Goal: Subscribe to service/newsletter

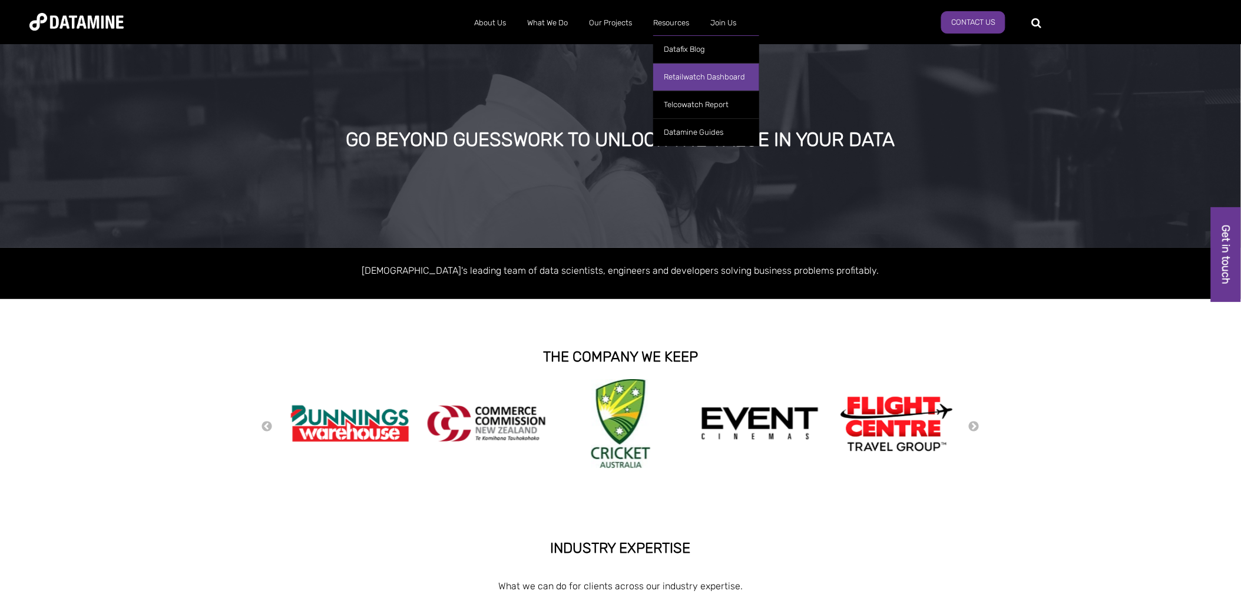
click at [698, 80] on link "Retailwatch Dashboard" at bounding box center [706, 77] width 106 height 28
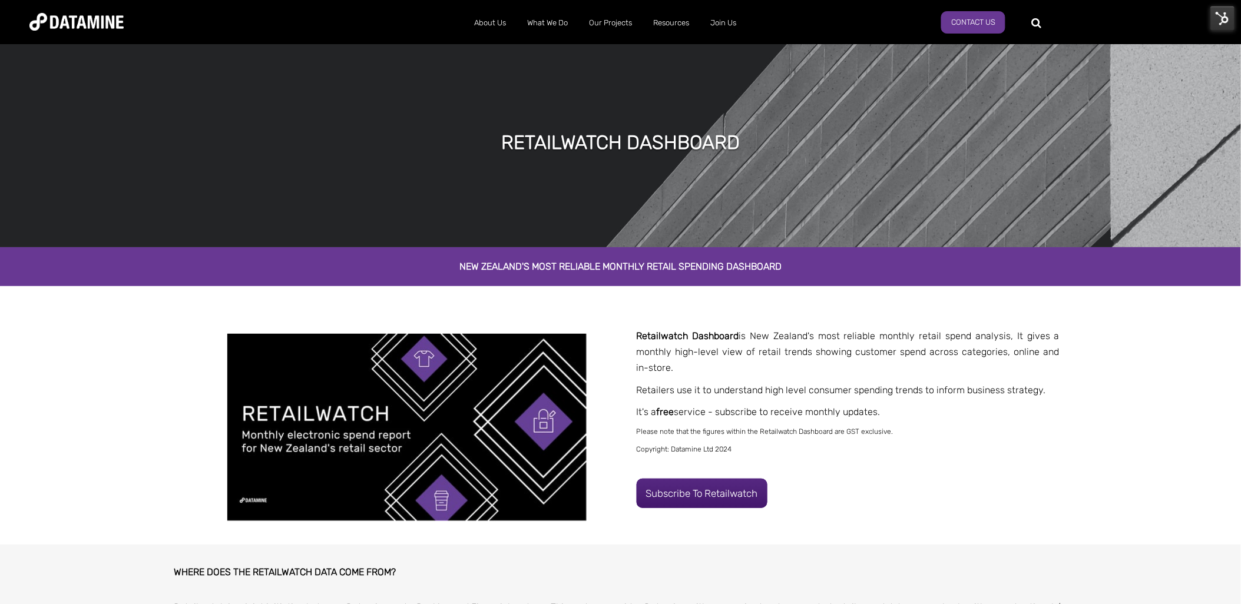
click at [90, 20] on img at bounding box center [76, 22] width 94 height 18
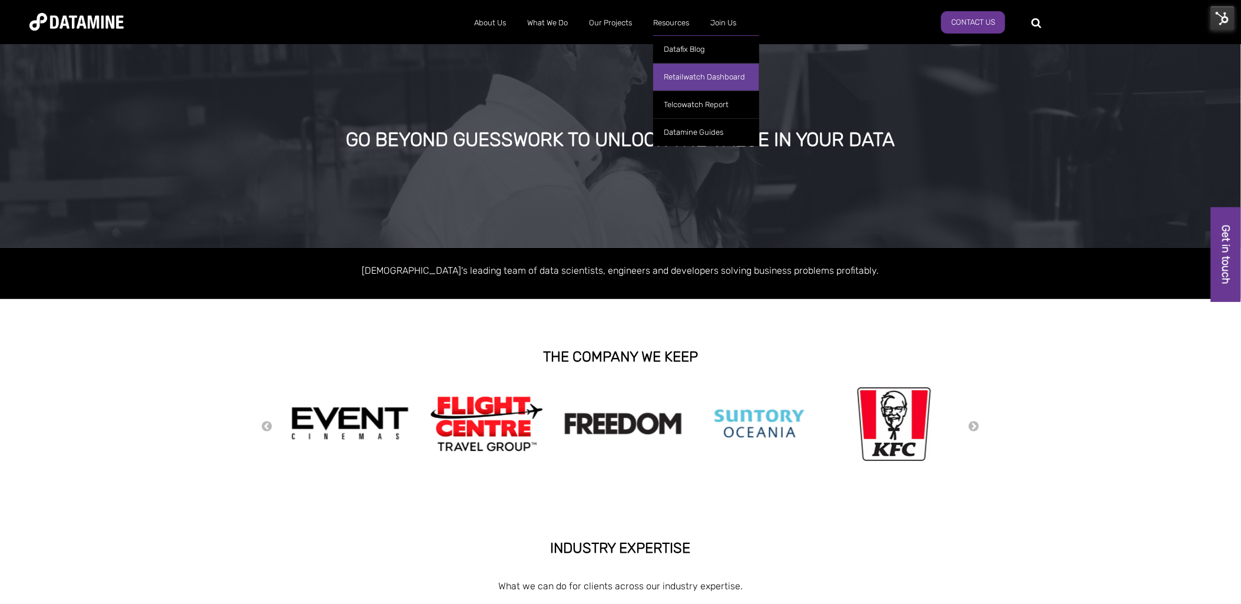
click at [689, 72] on link "Retailwatch Dashboard" at bounding box center [706, 77] width 106 height 28
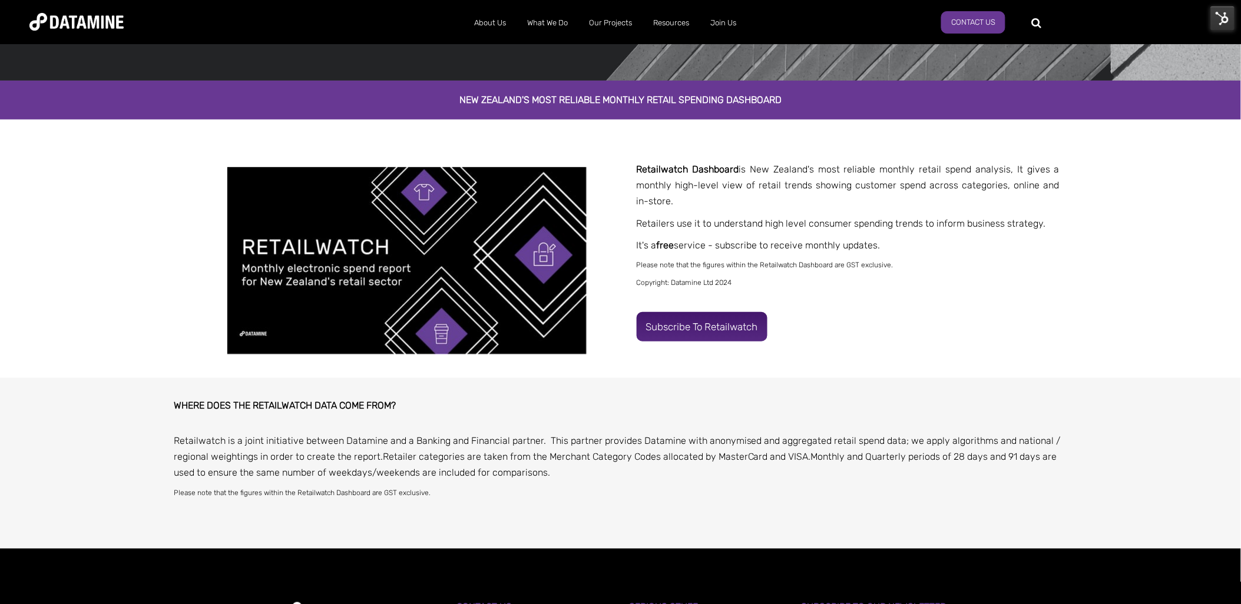
scroll to position [164, 0]
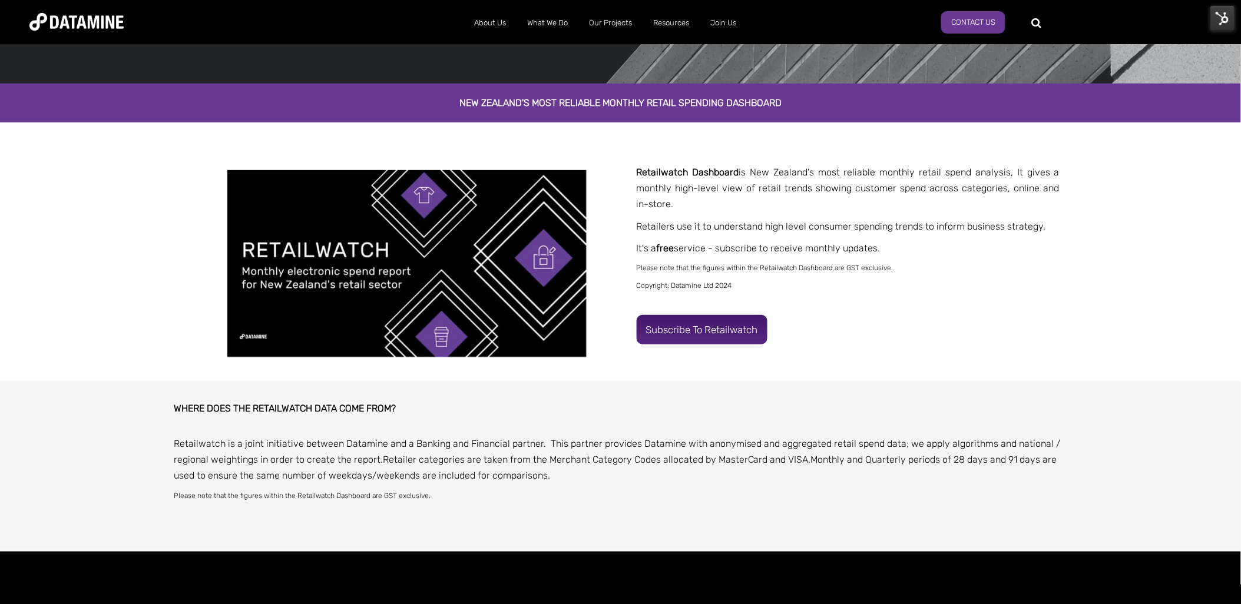
click at [713, 323] on link "Subscribe to Retailwatch" at bounding box center [702, 329] width 131 height 29
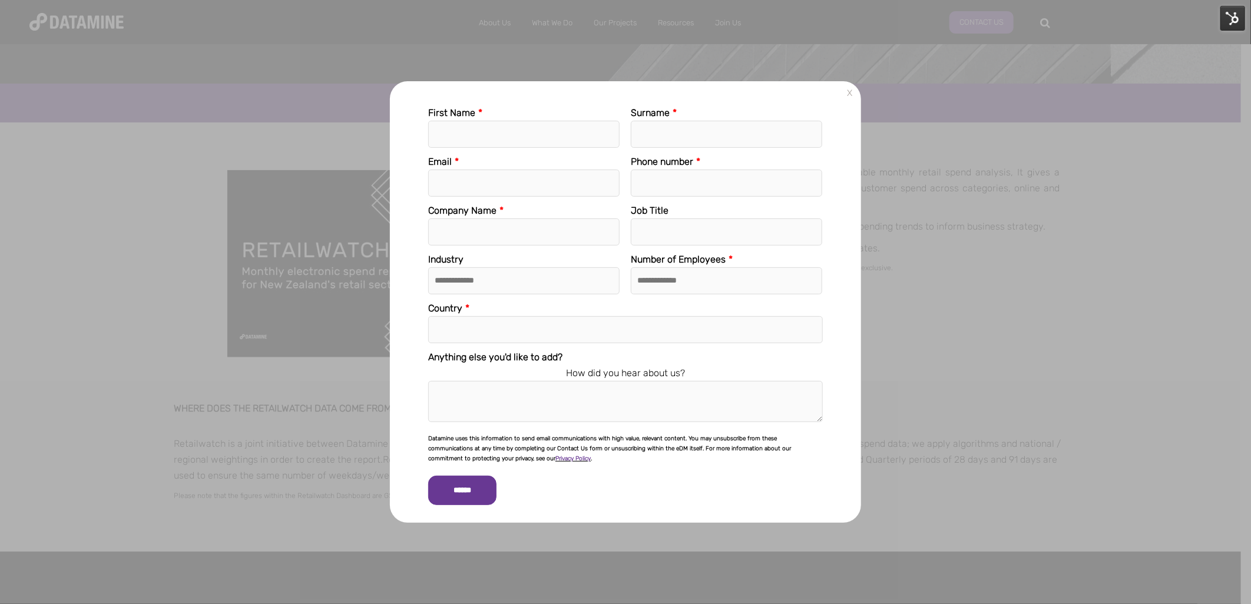
click at [979, 269] on div "**********" at bounding box center [625, 302] width 1251 height 604
click at [847, 92] on link "X" at bounding box center [849, 93] width 15 height 15
